Goal: Ask a question

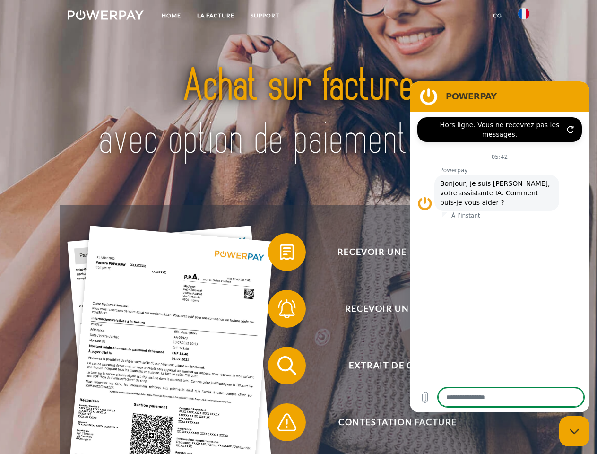
click at [105, 17] on img at bounding box center [106, 14] width 76 height 9
click at [524, 17] on img at bounding box center [523, 13] width 11 height 11
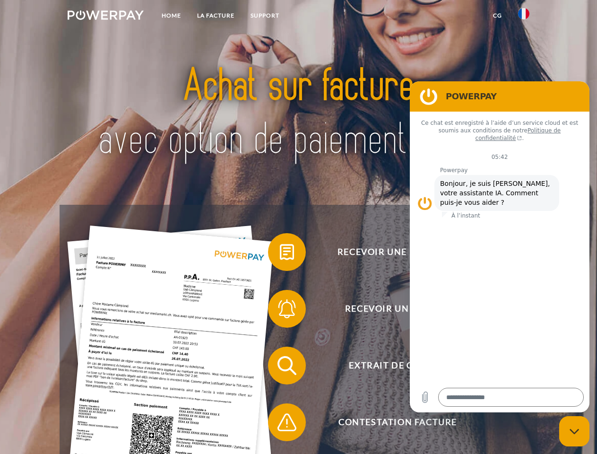
click at [497, 16] on link "CG" at bounding box center [497, 15] width 25 height 17
click at [280, 254] on span at bounding box center [272, 251] width 47 height 47
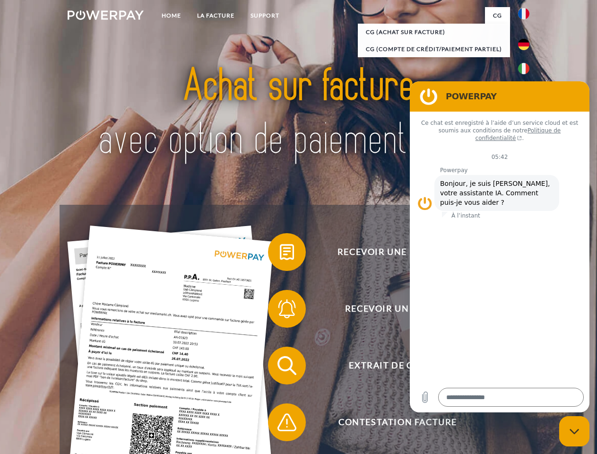
click at [280, 310] on span at bounding box center [272, 308] width 47 height 47
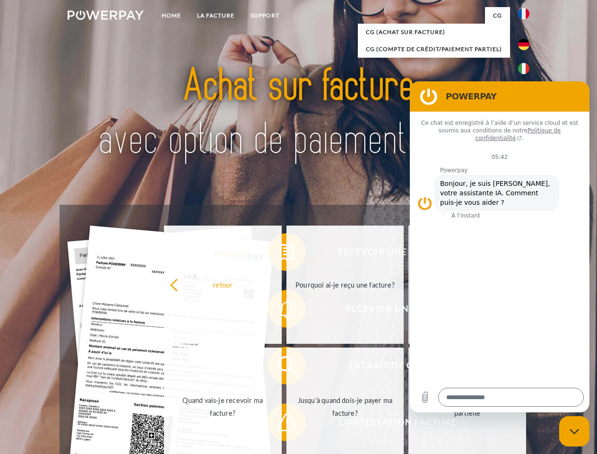
click at [286, 367] on link "Jusqu'à quand dois-je payer ma facture?" at bounding box center [345, 406] width 118 height 118
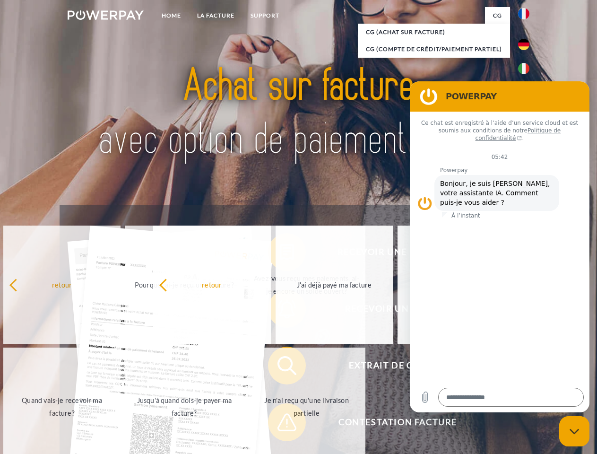
click at [280, 424] on span at bounding box center [272, 421] width 47 height 47
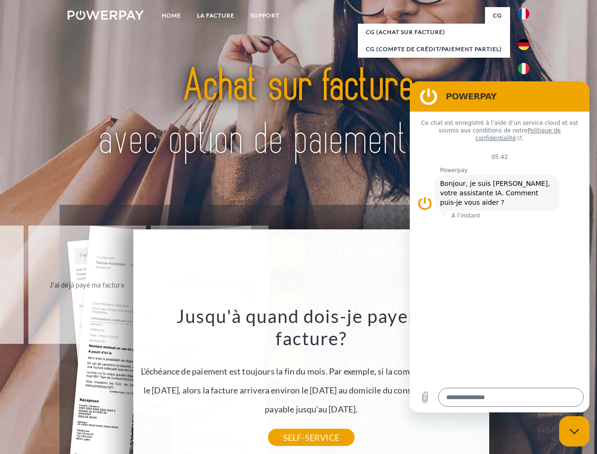
click at [574, 431] on icon "Fermer la fenêtre de messagerie" at bounding box center [574, 431] width 10 height 6
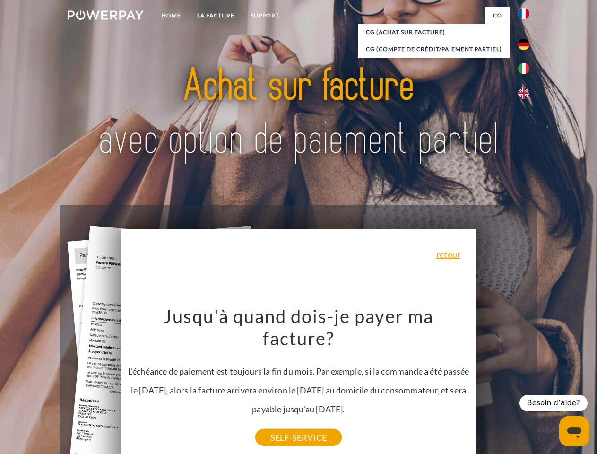
type textarea "*"
